Goal: Task Accomplishment & Management: Manage account settings

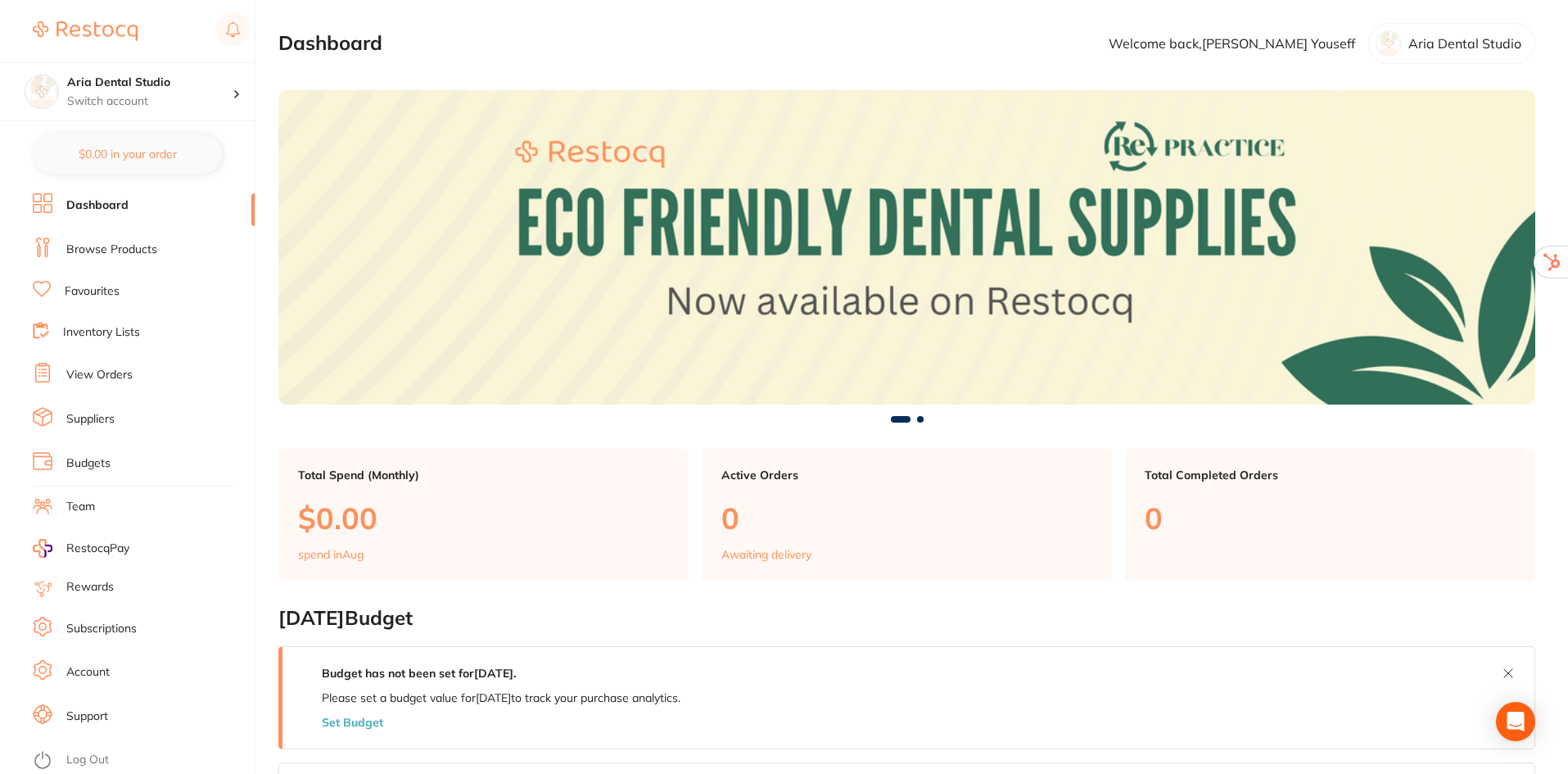
click at [92, 669] on link "Account" at bounding box center [88, 671] width 43 height 16
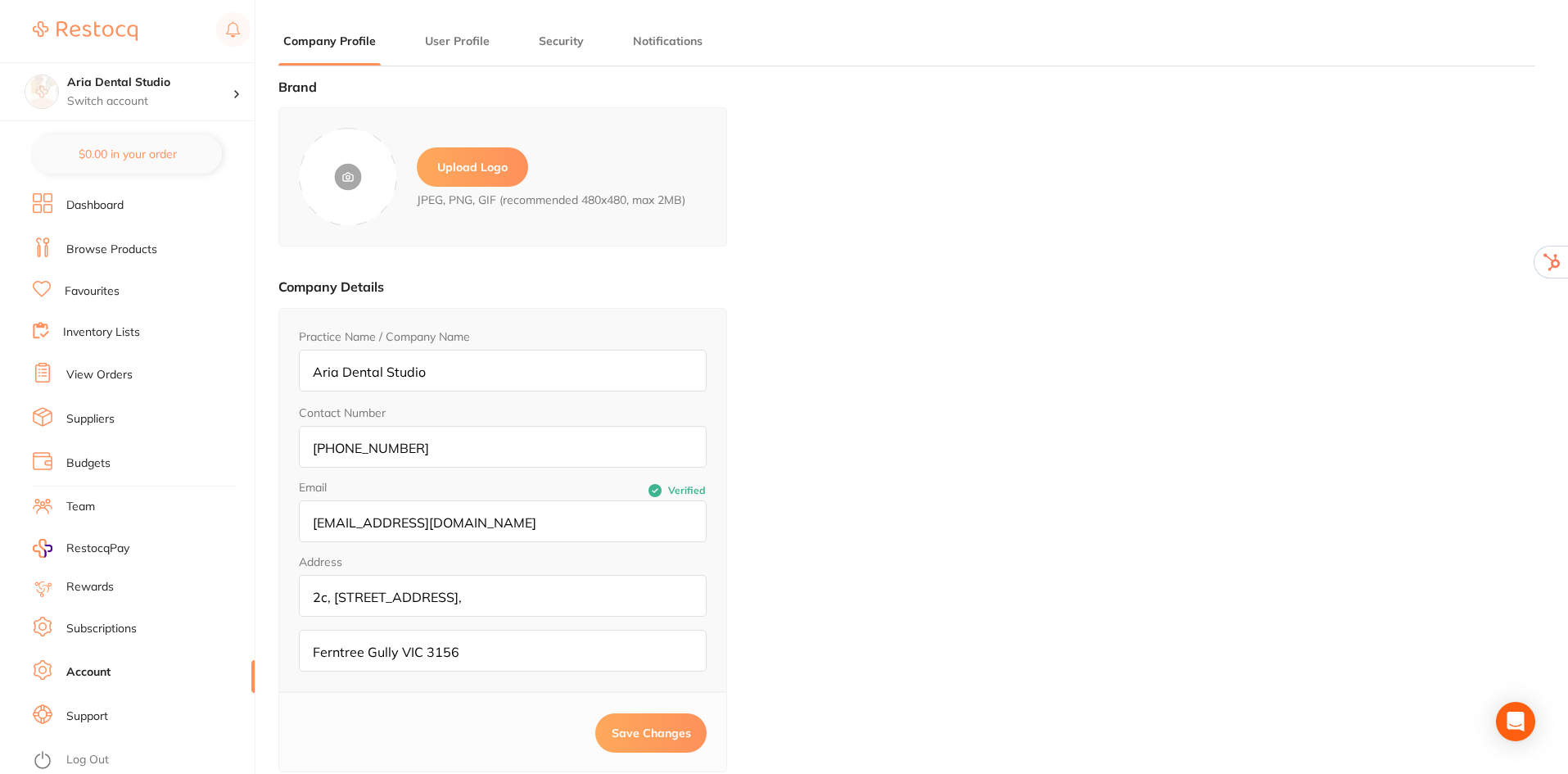
type input "[PERSON_NAME]"
type input "Youseff"
type input "[EMAIL_ADDRESS][DOMAIN_NAME]"
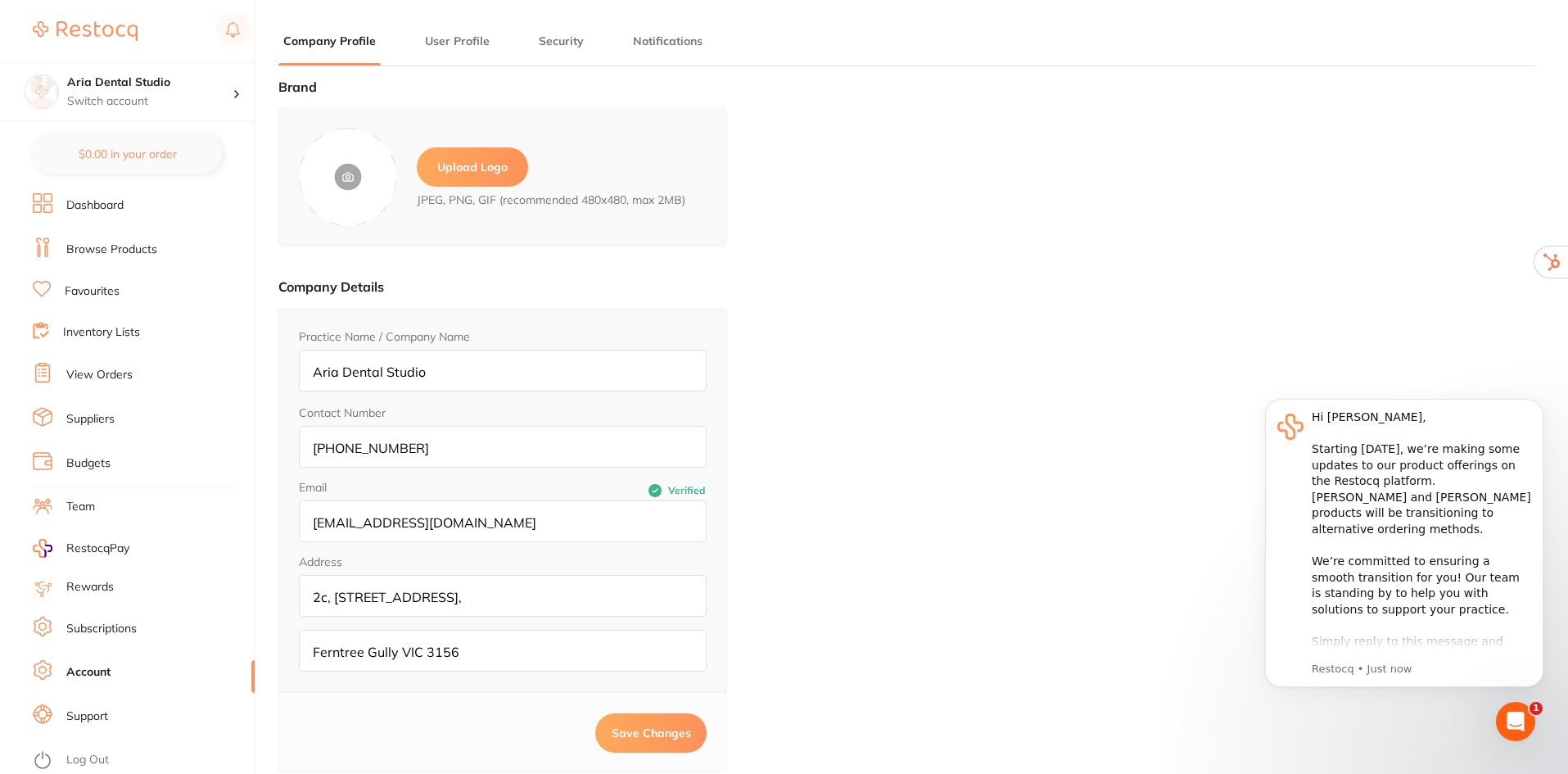
click at [477, 160] on label "Upload Logo" at bounding box center [472, 167] width 111 height 39
click at [0, 0] on input "file" at bounding box center [0, 0] width 0 height 0
click at [629, 736] on span "Save Changes" at bounding box center [651, 733] width 79 height 15
click at [69, 763] on link "Log Out" at bounding box center [87, 759] width 42 height 16
